Goal: Transaction & Acquisition: Purchase product/service

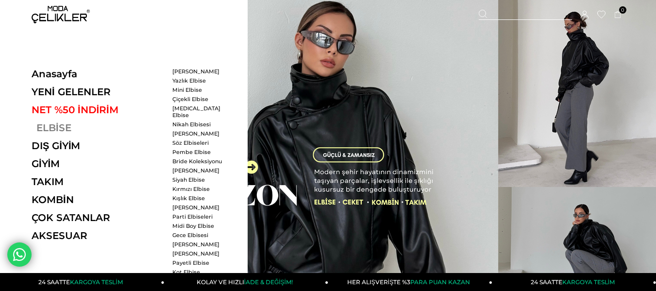
click at [69, 129] on link "ELBİSE" at bounding box center [99, 128] width 134 height 12
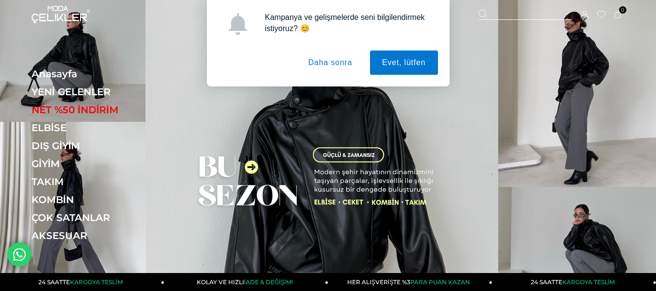
click at [331, 60] on button "Daha sonra" at bounding box center [330, 62] width 68 height 24
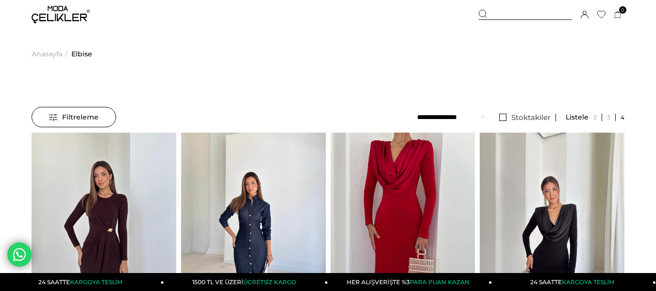
click at [81, 110] on span "Filtreleme" at bounding box center [74, 116] width 50 height 19
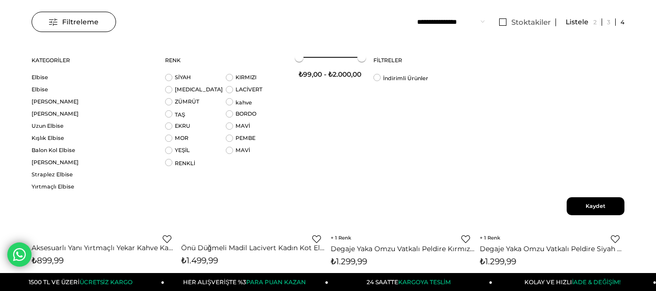
scroll to position [97, 0]
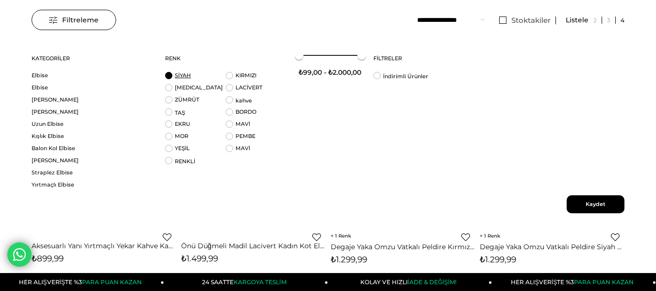
click at [181, 78] on link "SİYAH" at bounding box center [183, 75] width 16 height 7
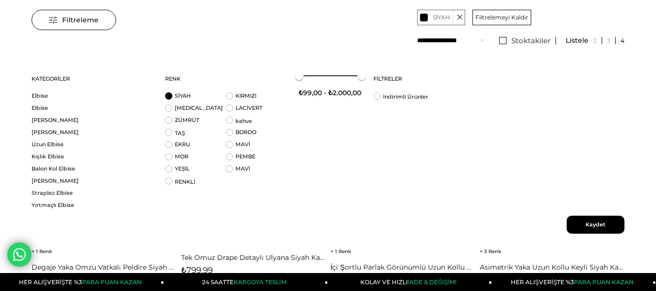
click at [354, 75] on div at bounding box center [330, 75] width 63 height 1
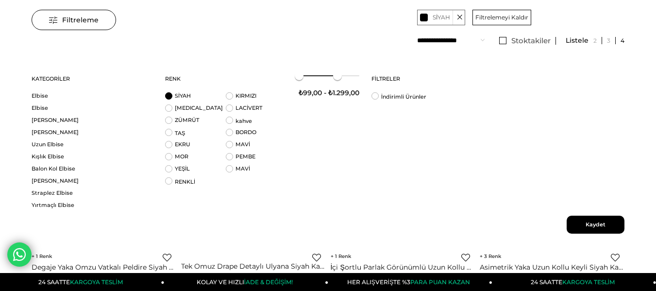
drag, startPoint x: 351, startPoint y: 75, endPoint x: 337, endPoint y: 78, distance: 14.3
click at [337, 78] on span at bounding box center [337, 75] width 9 height 9
click at [607, 224] on span "Kaydet" at bounding box center [596, 225] width 58 height 18
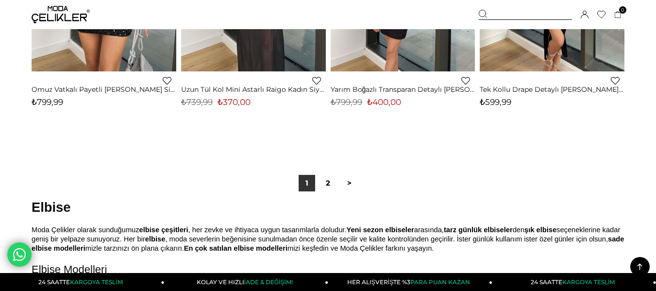
scroll to position [5583, 0]
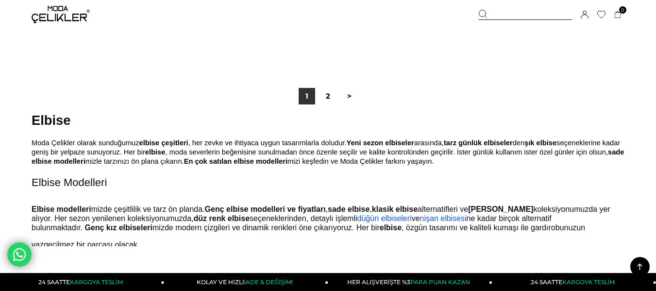
click at [337, 100] on div "1 2 >" at bounding box center [328, 96] width 64 height 17
click at [345, 95] on link ">" at bounding box center [349, 96] width 17 height 17
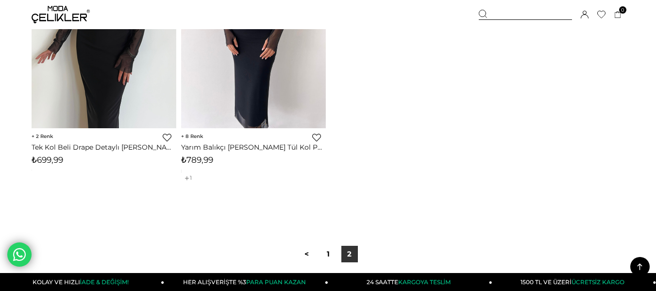
scroll to position [291, 0]
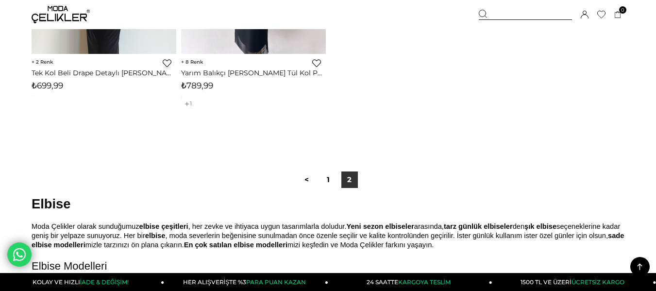
click at [336, 174] on div "< 1 2" at bounding box center [328, 179] width 64 height 17
click at [332, 179] on link "1" at bounding box center [328, 179] width 17 height 17
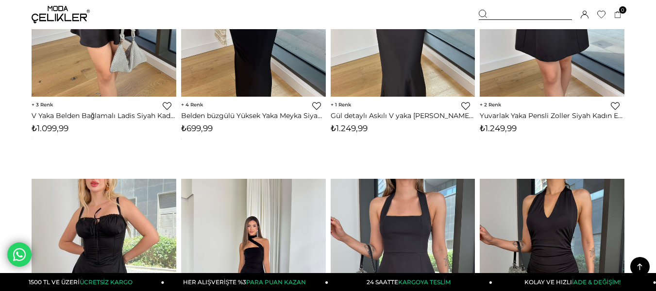
scroll to position [1457, 0]
